Goal: Transaction & Acquisition: Purchase product/service

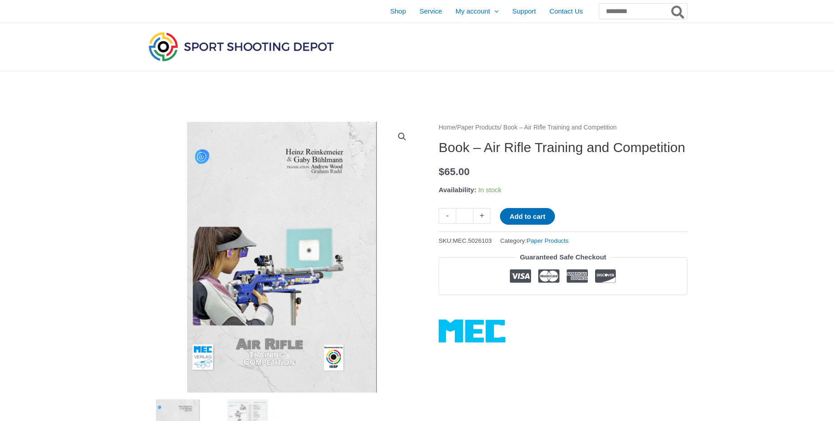
click at [314, 186] on img at bounding box center [282, 257] width 271 height 271
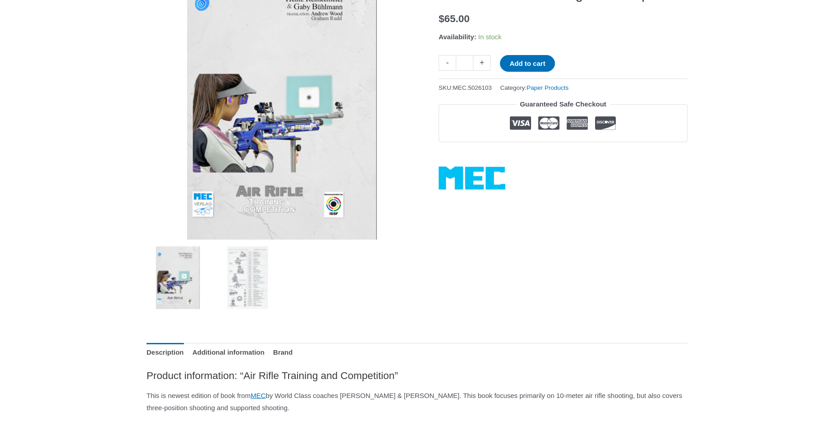
scroll to position [206, 0]
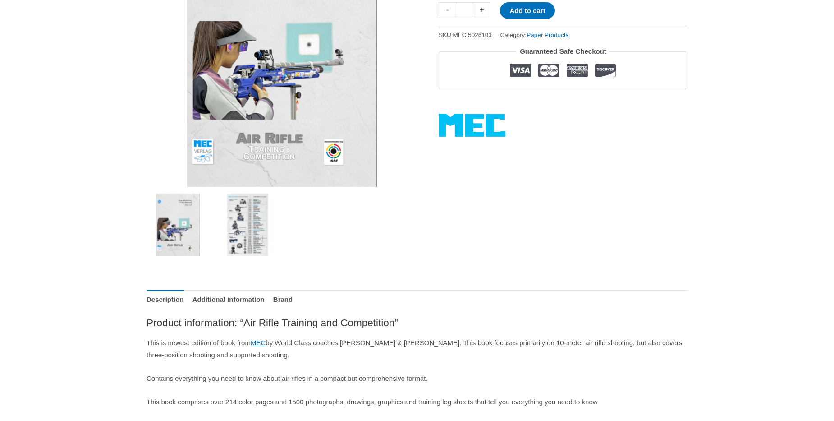
click at [234, 238] on img at bounding box center [247, 224] width 63 height 63
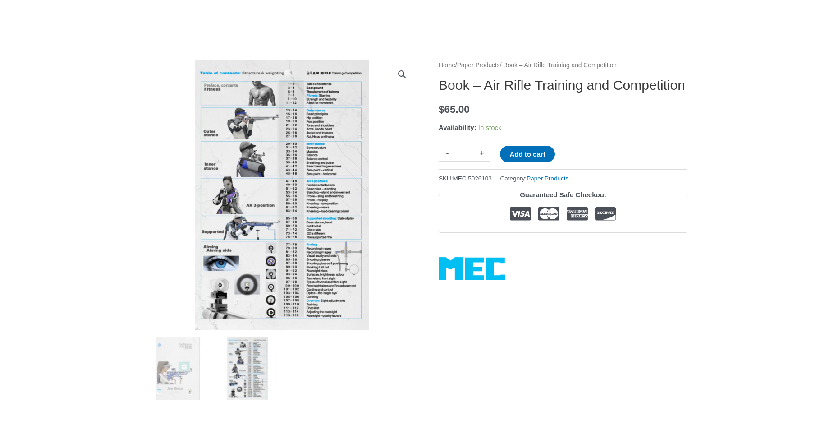
scroll to position [51, 0]
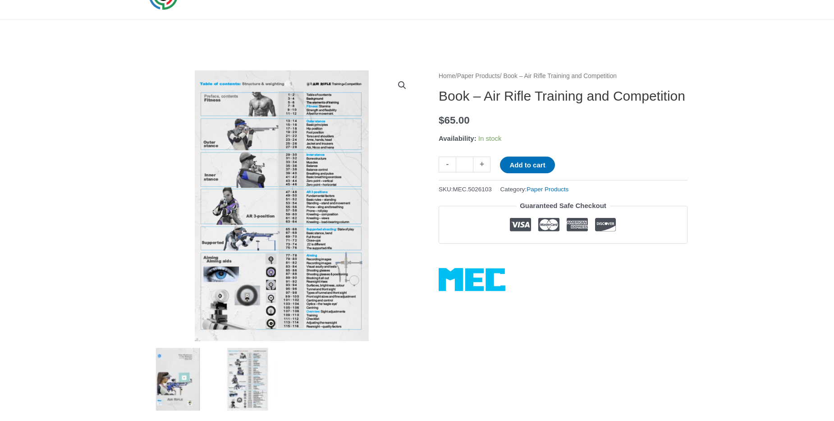
click at [184, 371] on img at bounding box center [178, 379] width 63 height 63
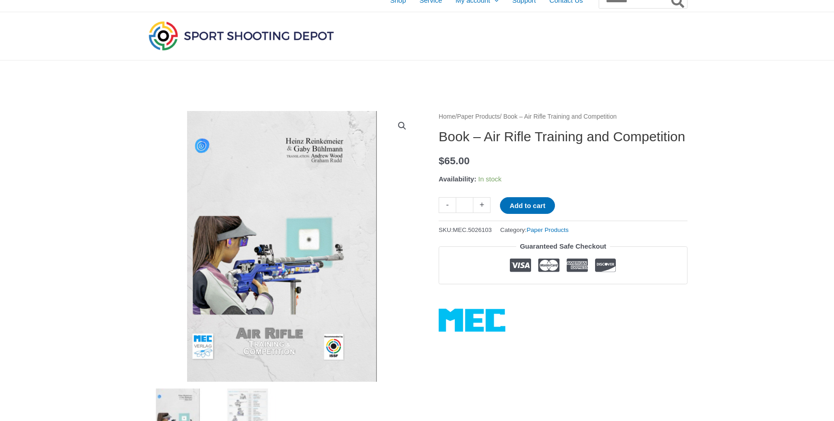
scroll to position [0, 0]
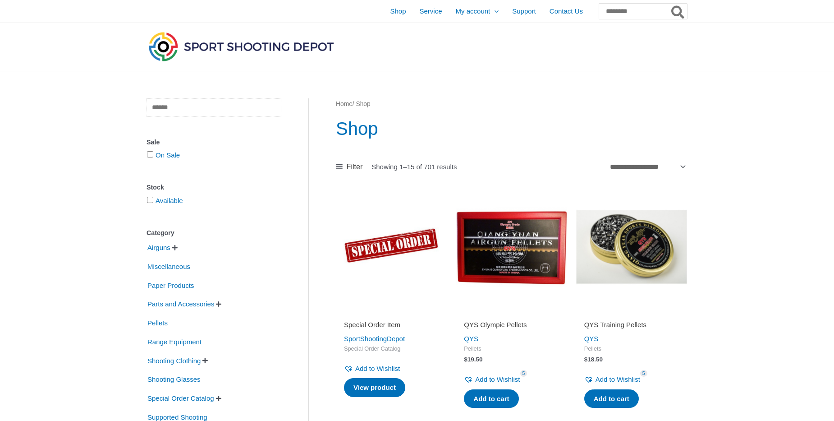
click at [262, 111] on input "text" at bounding box center [214, 107] width 135 height 18
click at [260, 105] on input "text" at bounding box center [214, 107] width 135 height 18
type input "****"
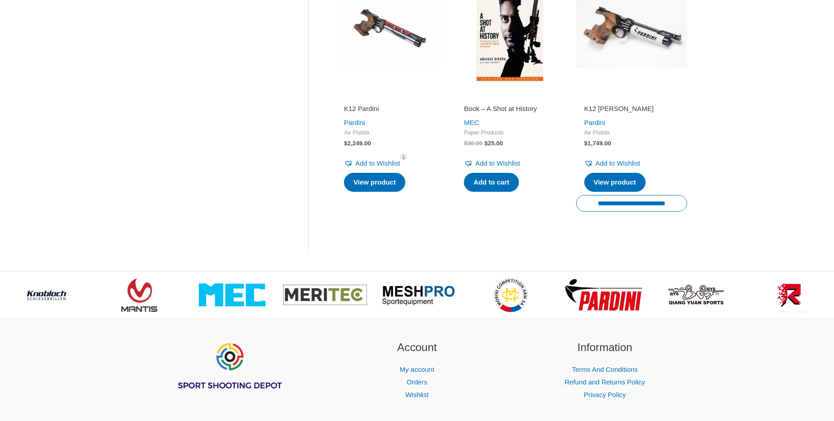
scroll to position [1079, 0]
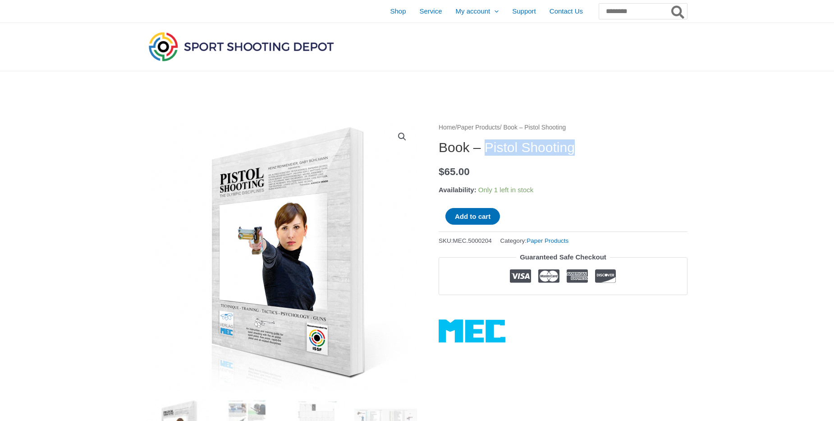
drag, startPoint x: 488, startPoint y: 145, endPoint x: 523, endPoint y: 144, distance: 35.2
click at [615, 152] on h1 "Book – Pistol Shooting" at bounding box center [563, 147] width 249 height 16
copy h1 "Pistol Shooting"
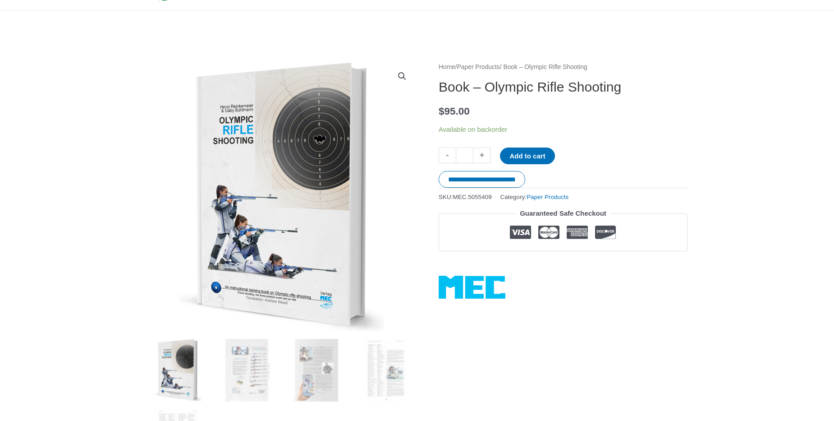
scroll to position [154, 0]
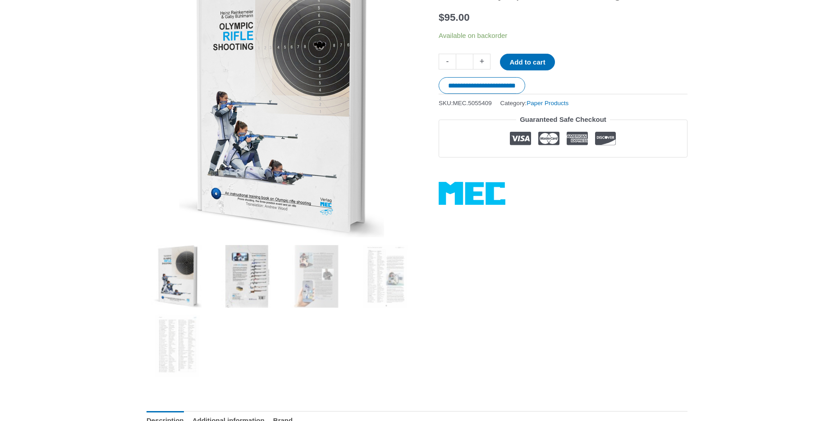
click at [251, 282] on img at bounding box center [247, 276] width 63 height 63
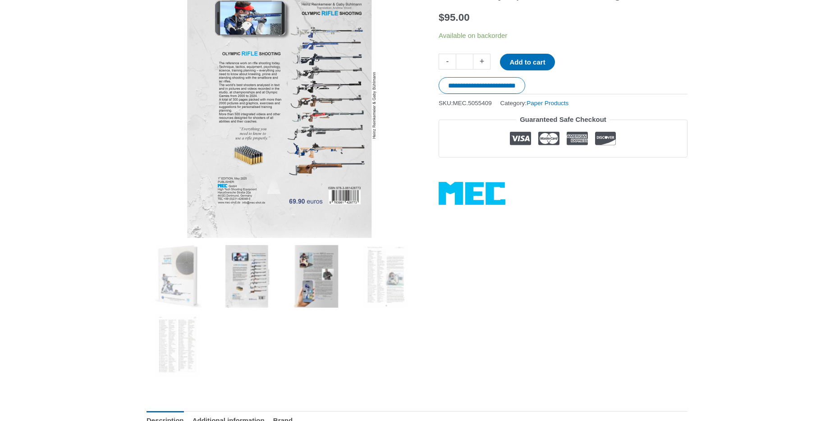
click at [294, 281] on img at bounding box center [316, 276] width 63 height 63
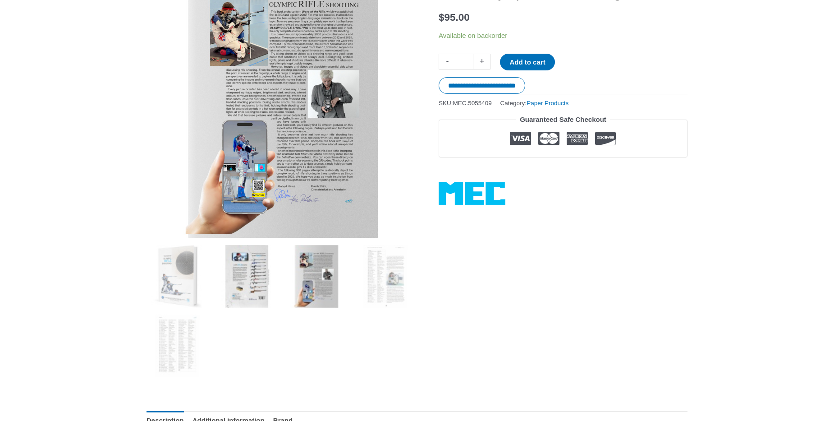
click at [248, 281] on img at bounding box center [247, 276] width 63 height 63
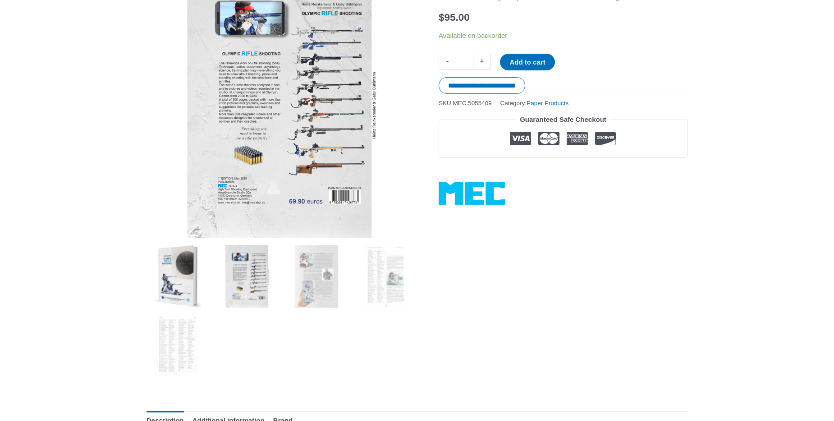
click at [173, 283] on img at bounding box center [178, 276] width 63 height 63
